Goal: Book appointment/travel/reservation

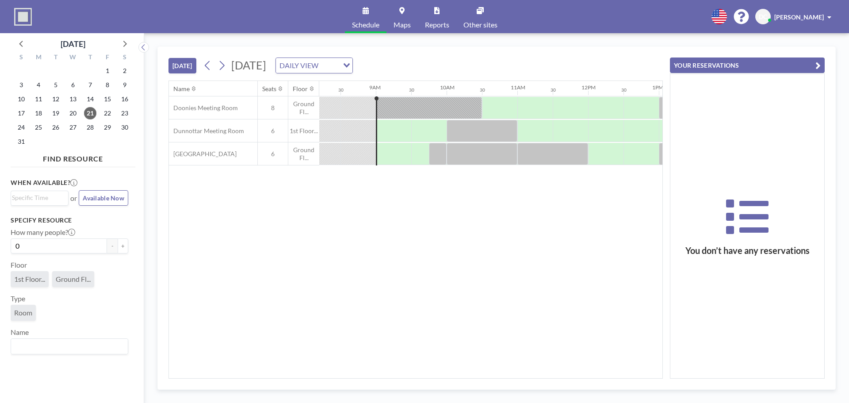
scroll to position [0, 601]
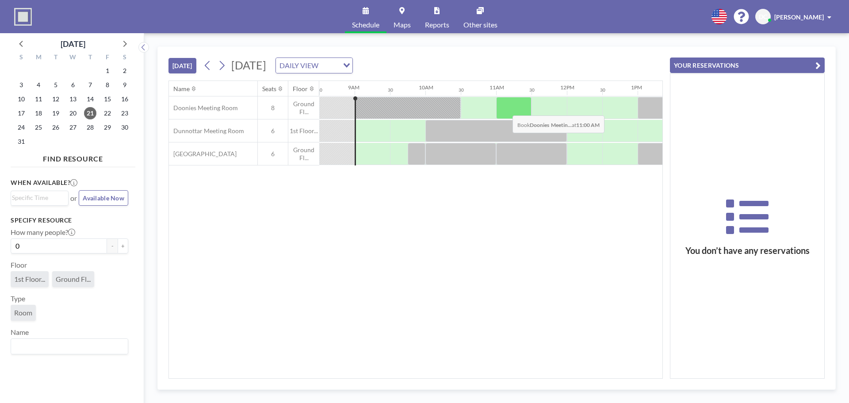
click at [505, 109] on div at bounding box center [513, 108] width 35 height 22
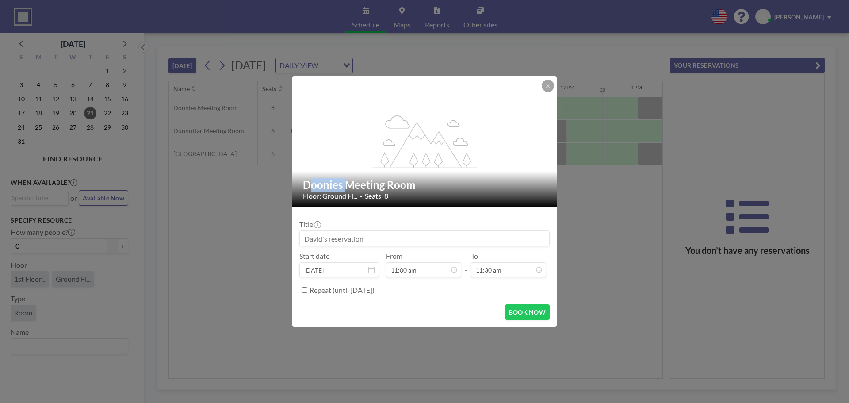
click at [505, 109] on div "flex-grow: 1.2;" at bounding box center [424, 141] width 265 height 131
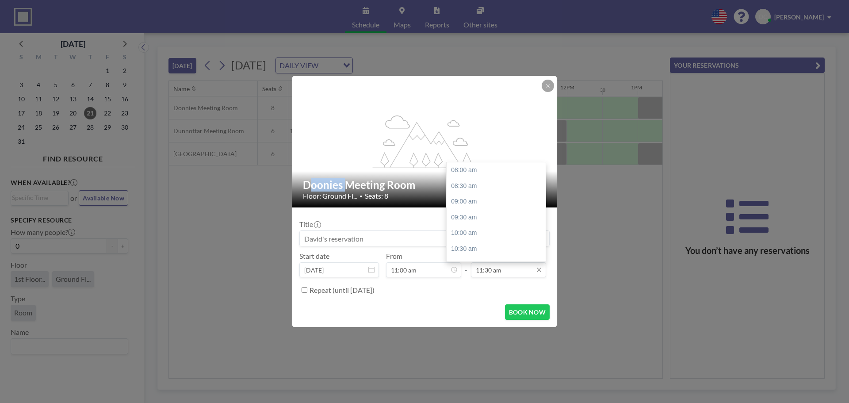
scroll to position [110, 0]
click at [461, 205] on div "12:30 pm" at bounding box center [498, 202] width 103 height 16
type input "12:30 pm"
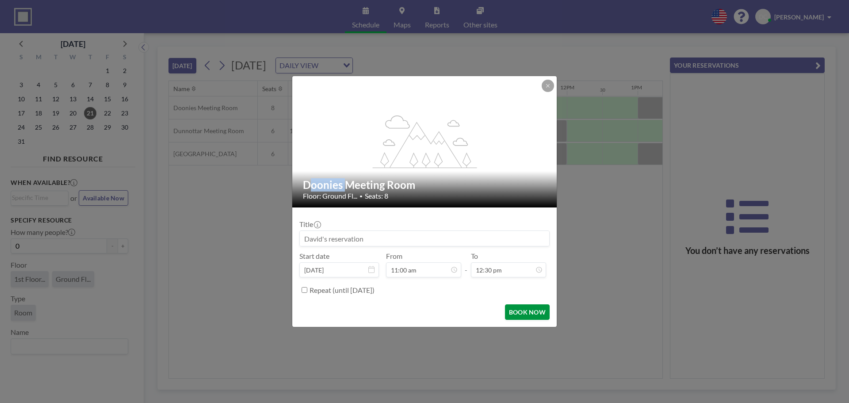
click at [524, 314] on button "BOOK NOW" at bounding box center [527, 311] width 45 height 15
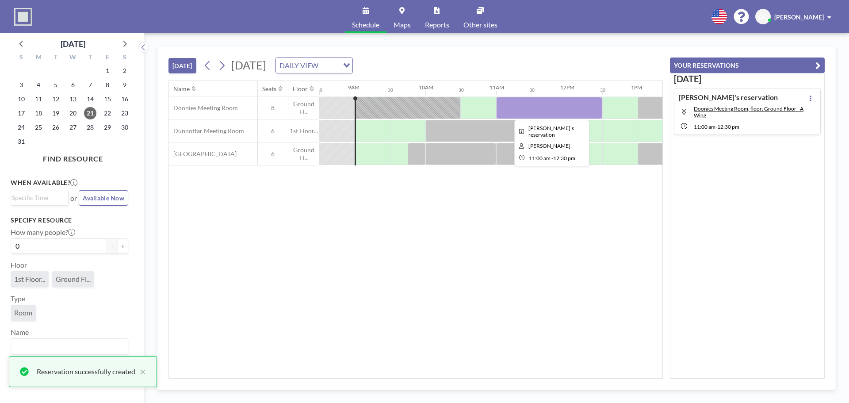
click at [534, 106] on div at bounding box center [549, 108] width 106 height 22
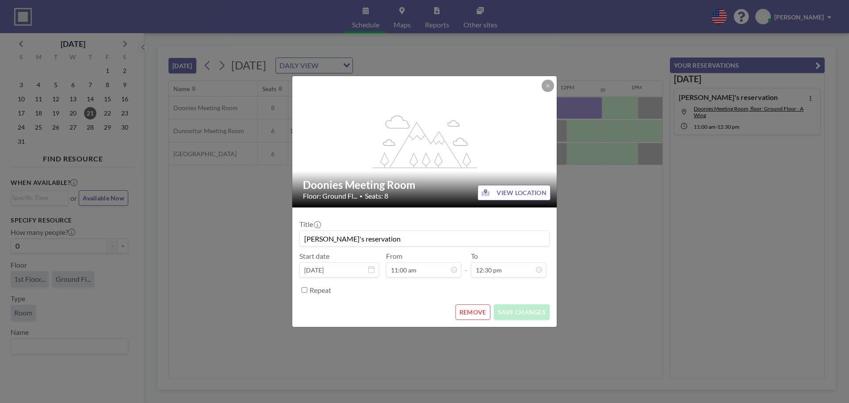
click at [370, 237] on input "[PERSON_NAME]'s reservation" at bounding box center [424, 238] width 249 height 15
type input "[PERSON_NAME] ITB"
click at [527, 316] on button "SAVE CHANGES" at bounding box center [522, 311] width 56 height 15
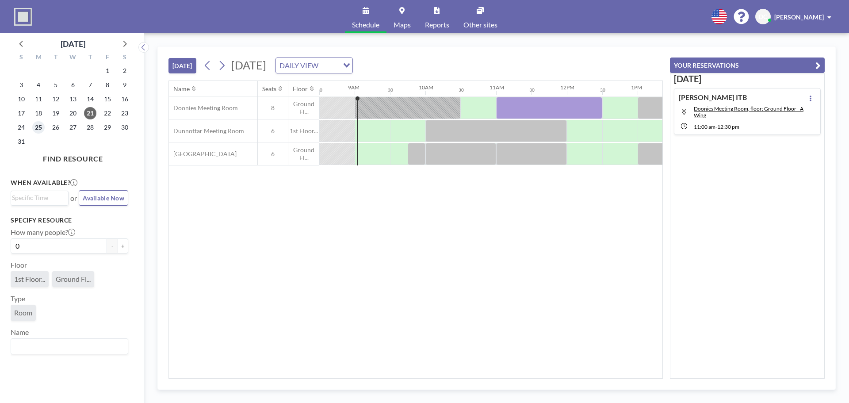
click at [42, 124] on span "25" at bounding box center [38, 127] width 12 height 12
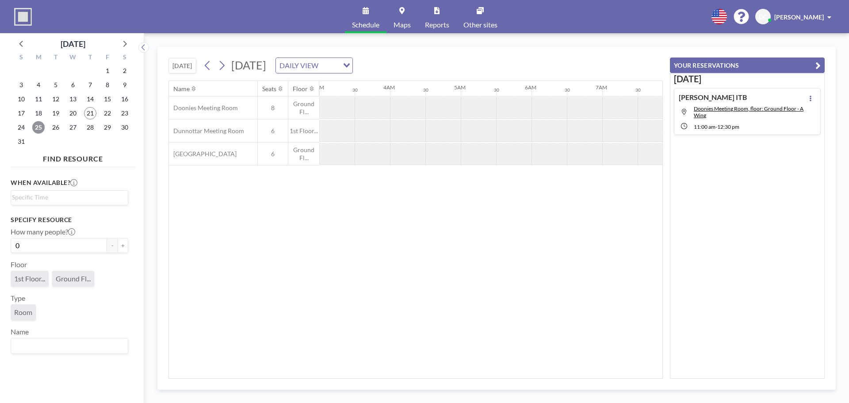
scroll to position [0, 531]
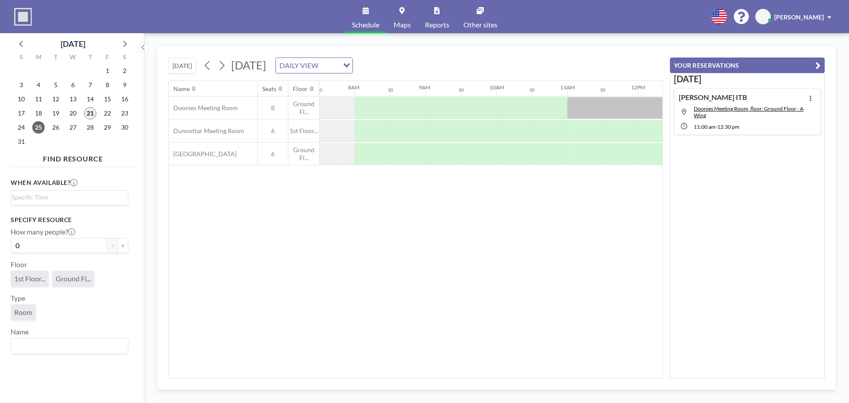
click at [86, 116] on span "21" at bounding box center [90, 113] width 12 height 12
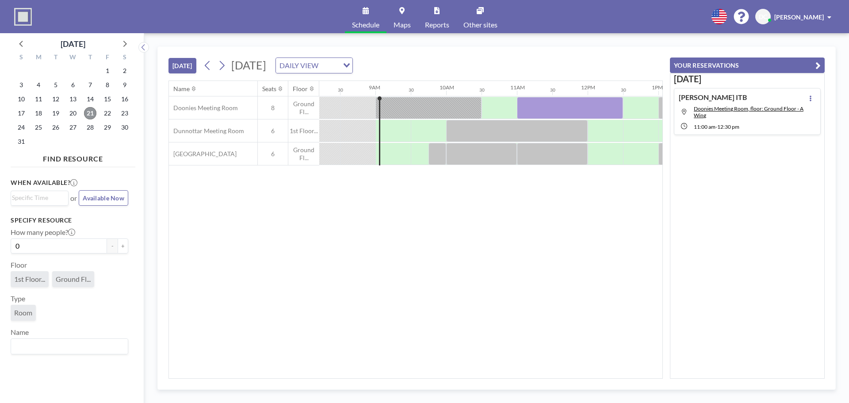
scroll to position [0, 601]
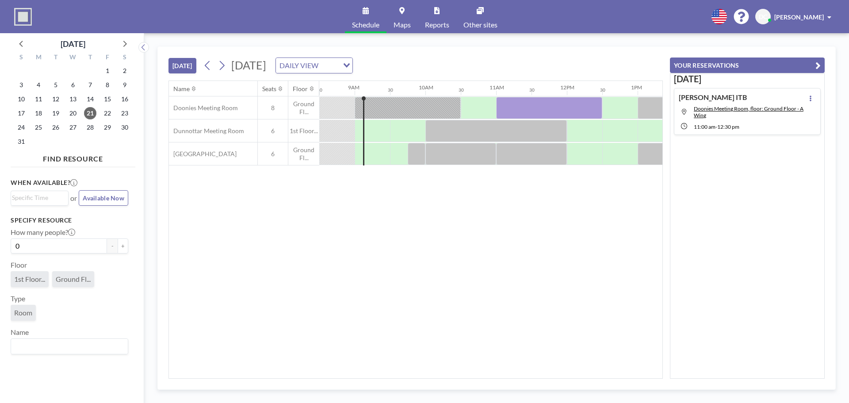
click at [828, 18] on span at bounding box center [829, 17] width 4 height 6
click at [809, 56] on span "Log out" at bounding box center [805, 60] width 20 height 9
